Goal: Navigation & Orientation: Understand site structure

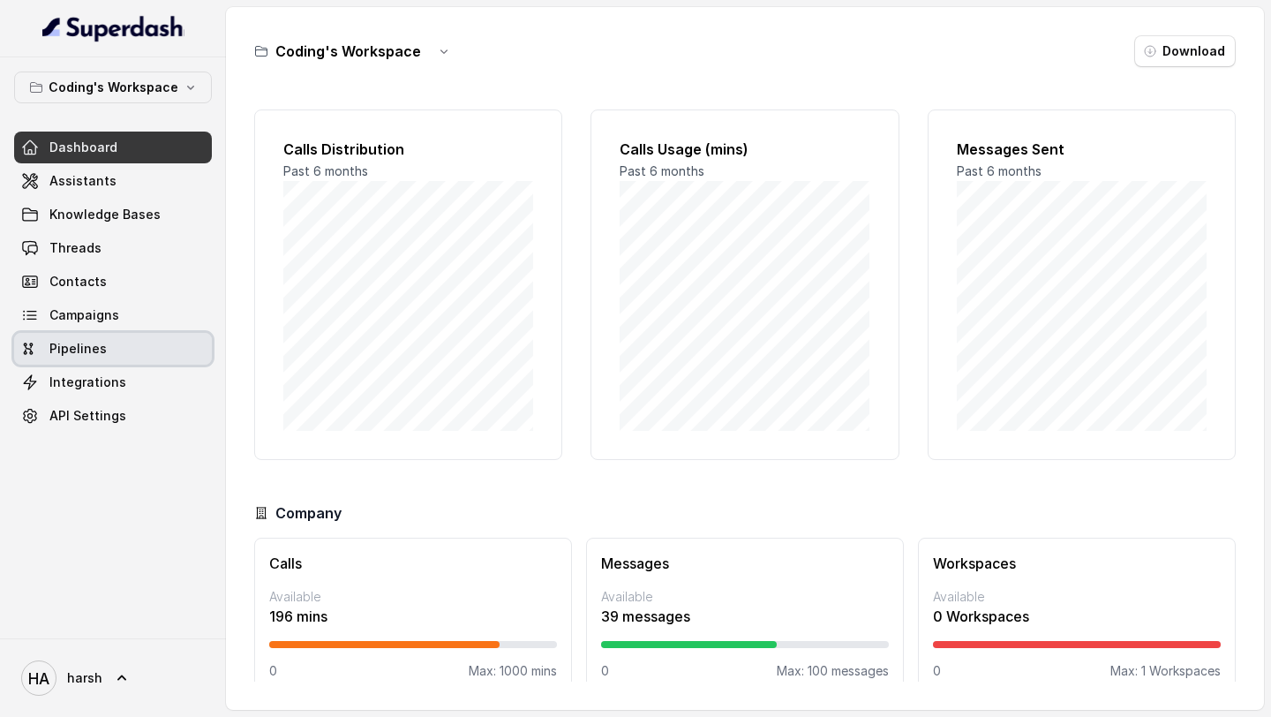
click at [98, 354] on span "Pipelines" at bounding box center [77, 349] width 57 height 18
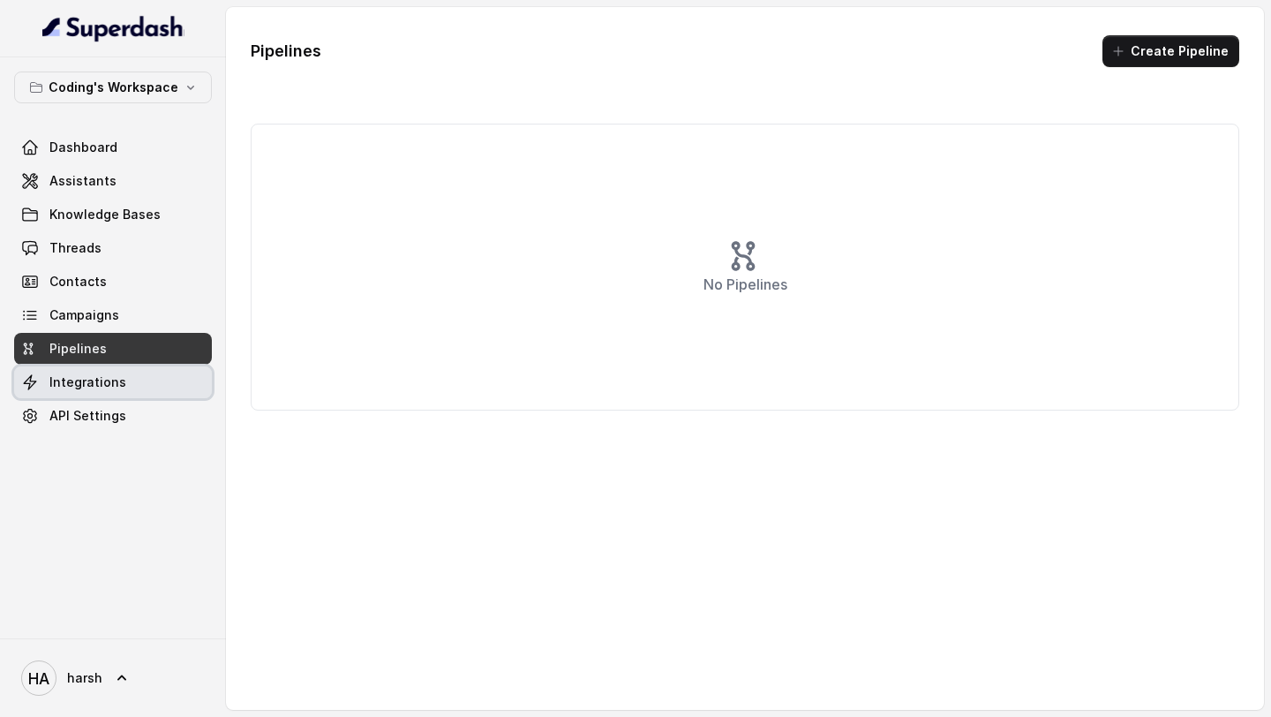
click at [96, 384] on span "Integrations" at bounding box center [87, 382] width 77 height 18
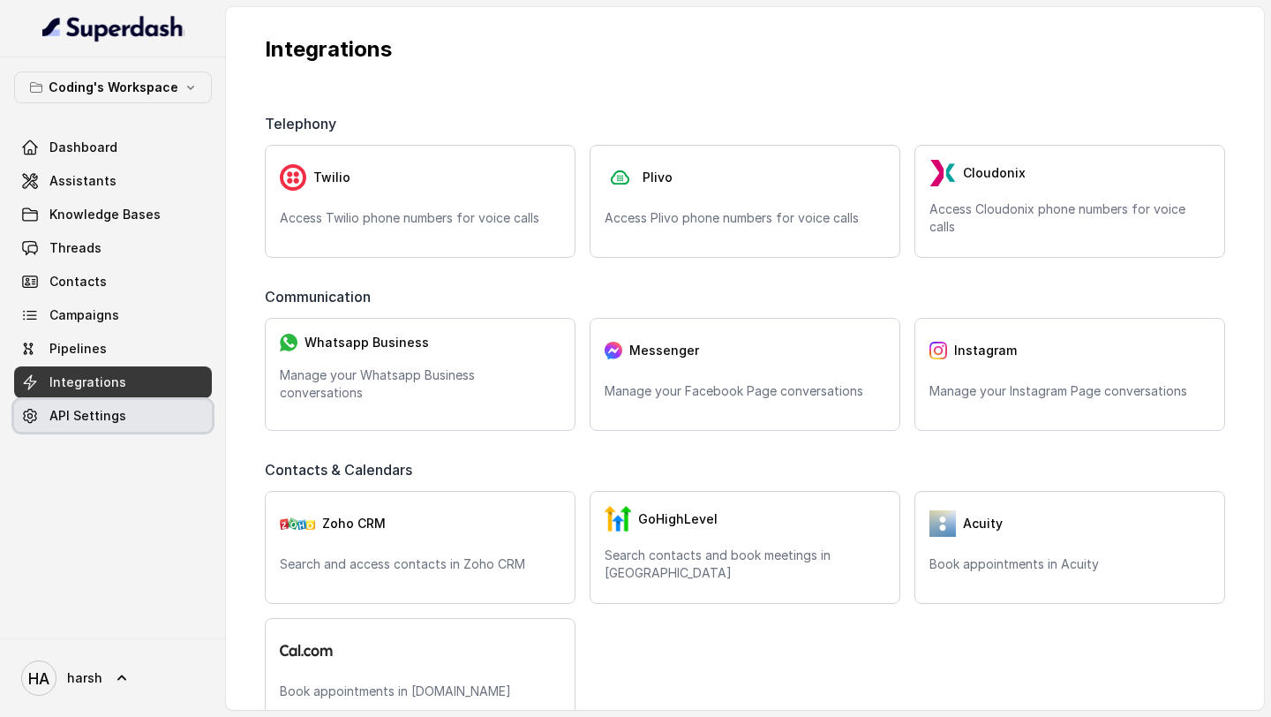
click at [153, 407] on link "API Settings" at bounding box center [113, 416] width 198 height 32
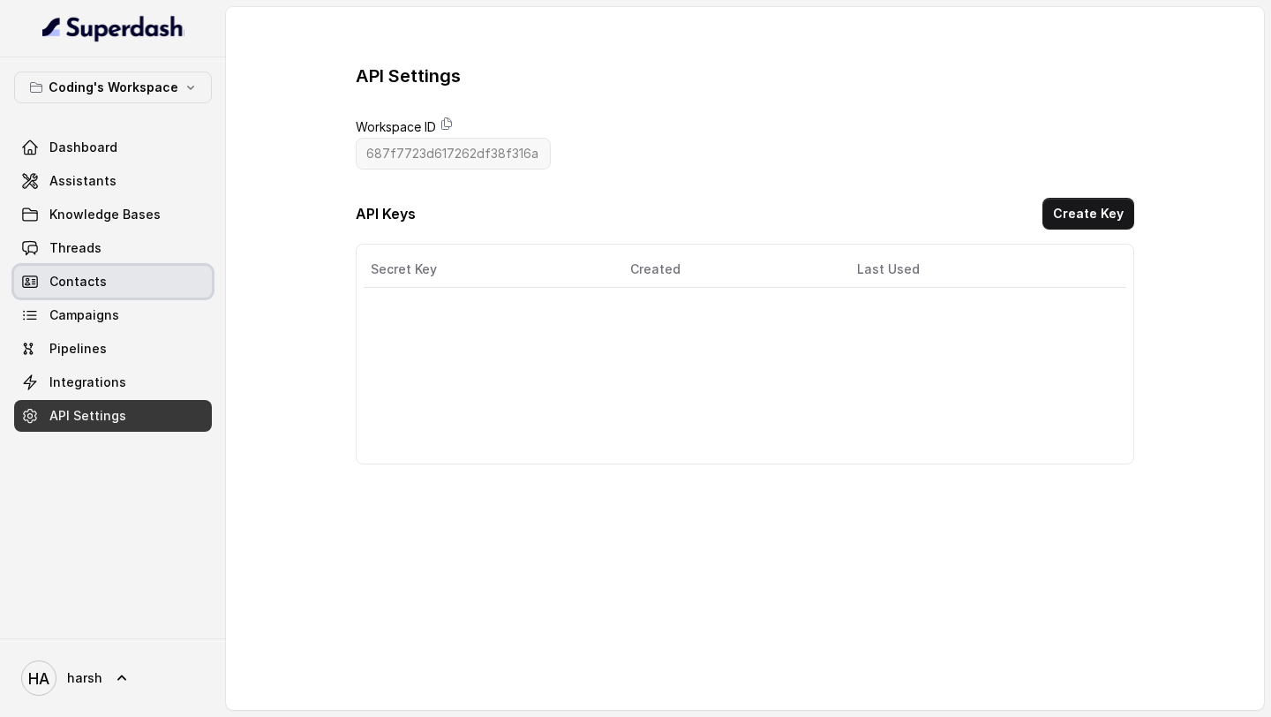
click at [136, 285] on link "Contacts" at bounding box center [113, 282] width 198 height 32
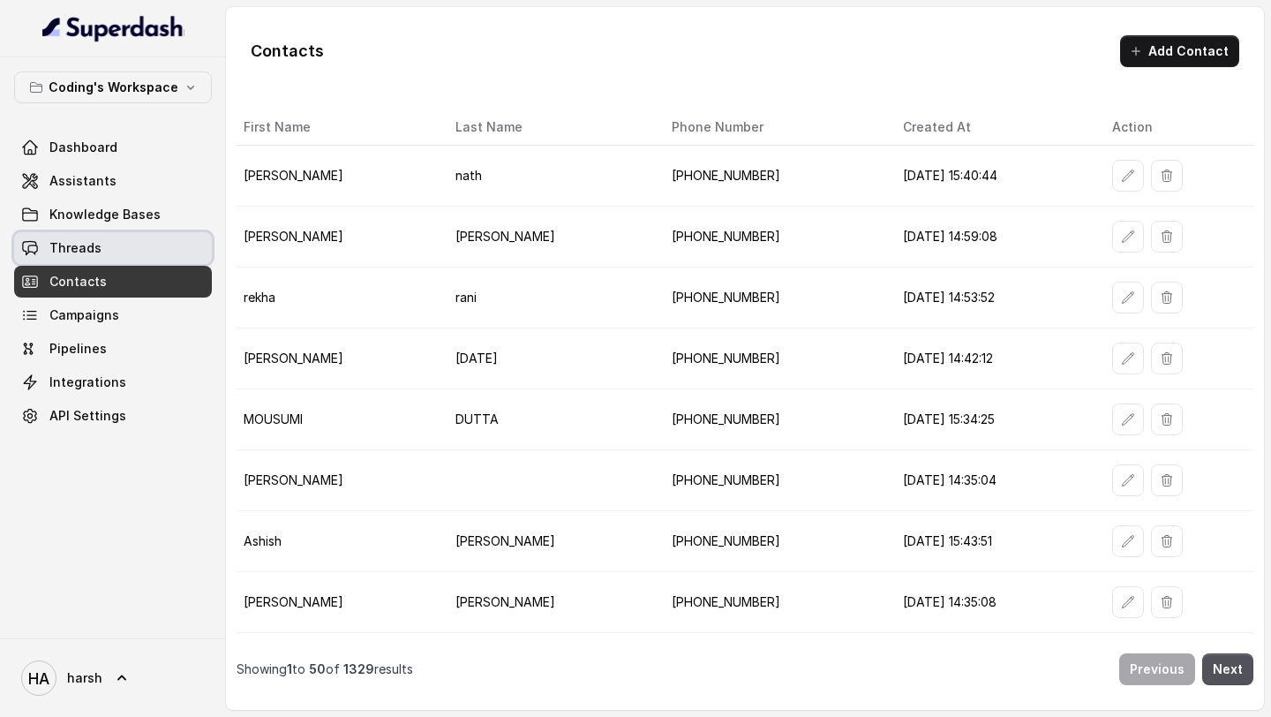
click at [132, 244] on link "Threads" at bounding box center [113, 248] width 198 height 32
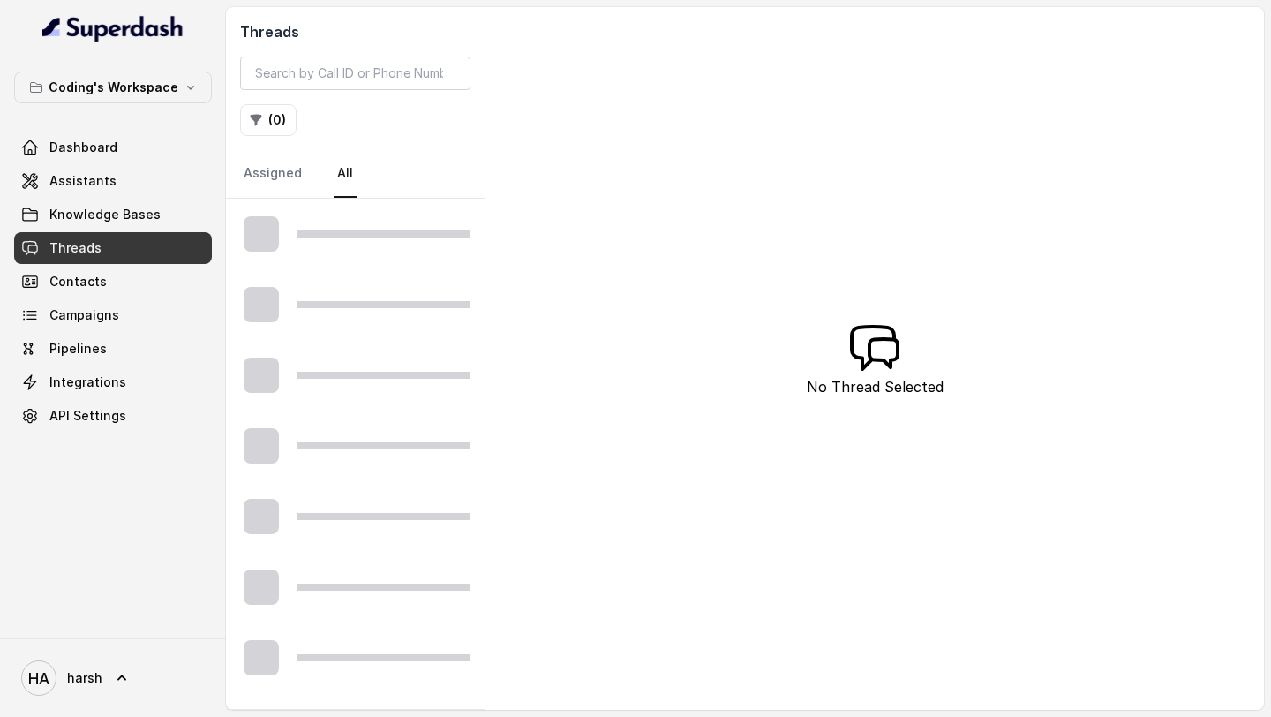
click at [130, 288] on link "Contacts" at bounding box center [113, 282] width 198 height 32
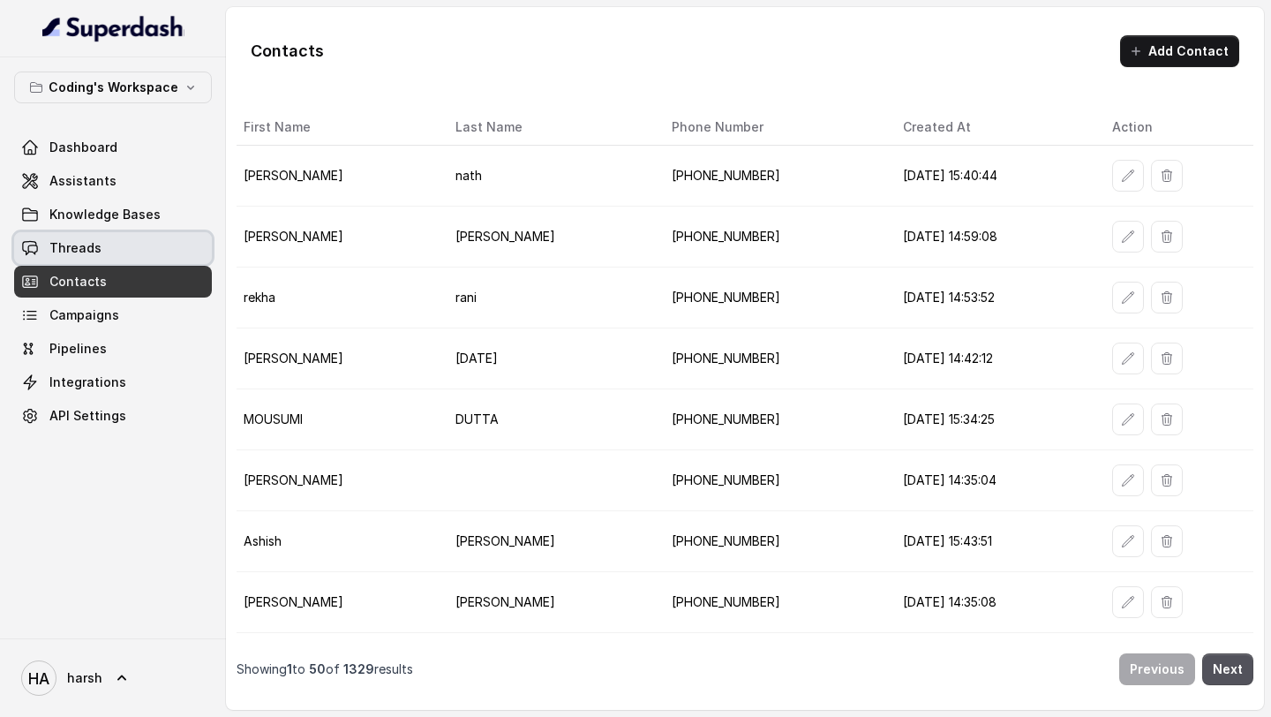
click at [124, 252] on link "Threads" at bounding box center [113, 248] width 198 height 32
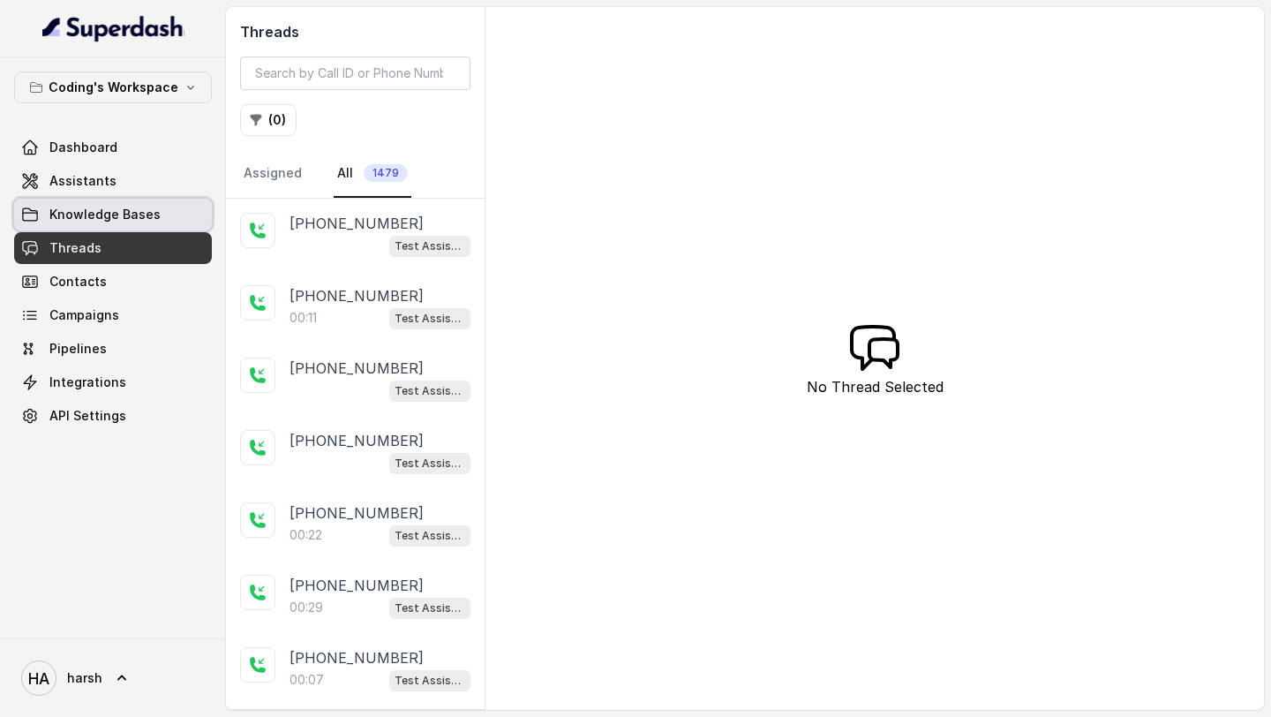
click at [124, 213] on span "Knowledge Bases" at bounding box center [104, 215] width 111 height 18
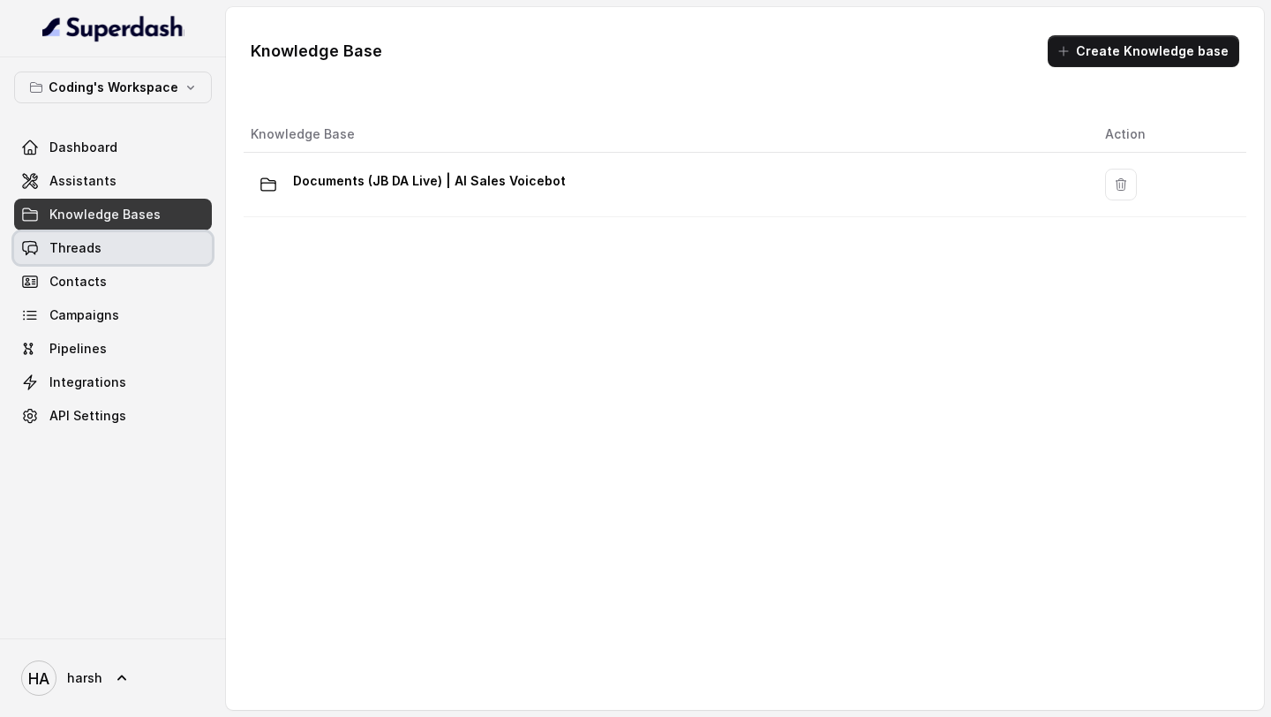
click at [120, 256] on link "Threads" at bounding box center [113, 248] width 198 height 32
